Goal: Information Seeking & Learning: Find specific fact

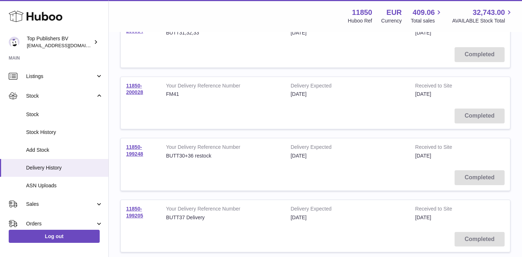
scroll to position [199, 0]
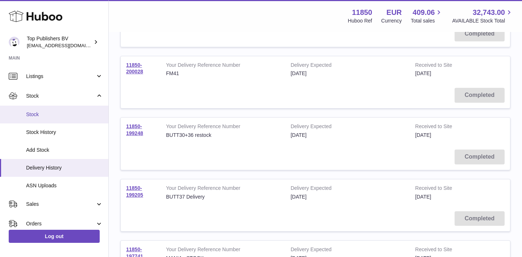
click at [36, 115] on span "Stock" at bounding box center [64, 114] width 77 height 7
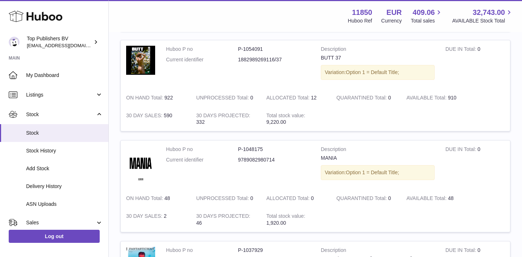
scroll to position [484, 0]
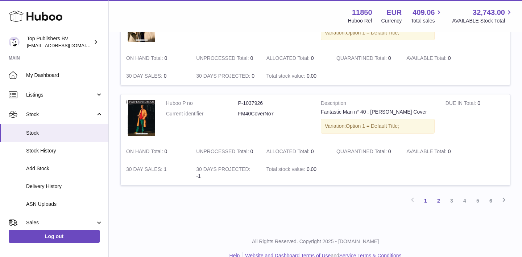
click at [438, 194] on link "2" at bounding box center [438, 200] width 13 height 13
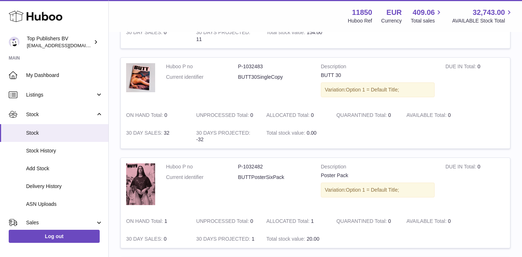
scroll to position [653, 0]
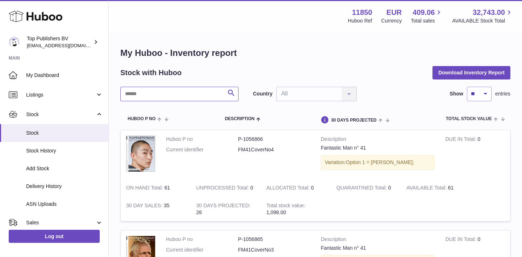
click at [165, 97] on input "text" at bounding box center [179, 94] width 118 height 14
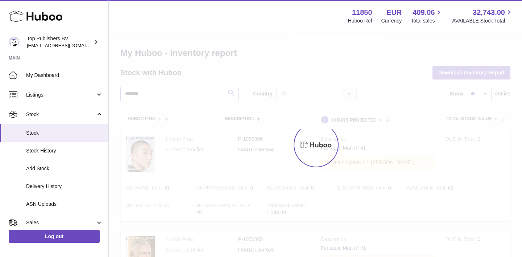
type input "*******"
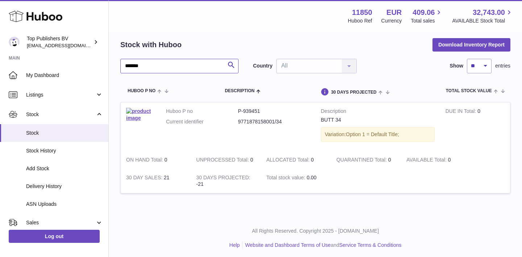
scroll to position [28, 0]
